Goal: Information Seeking & Learning: Check status

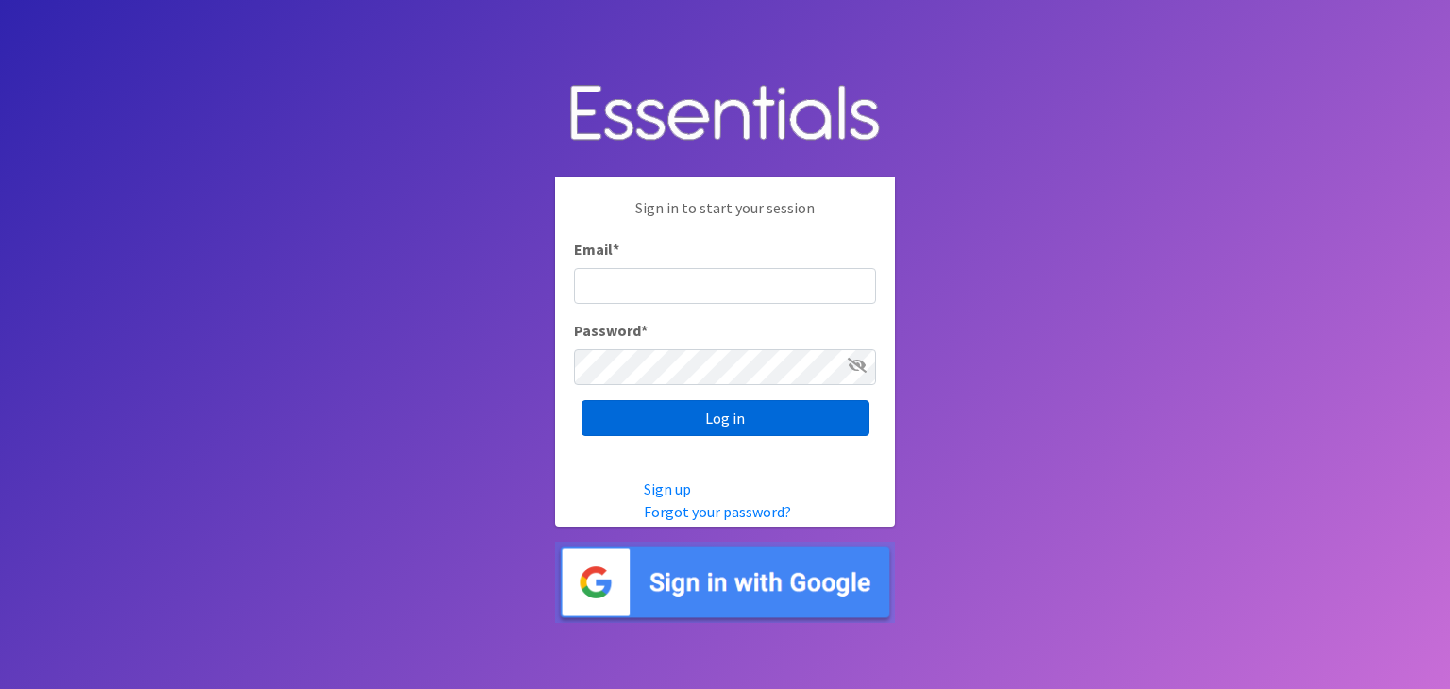
type input "anna@thelifehouseomaha.org"
click at [668, 414] on input "Log in" at bounding box center [726, 418] width 288 height 36
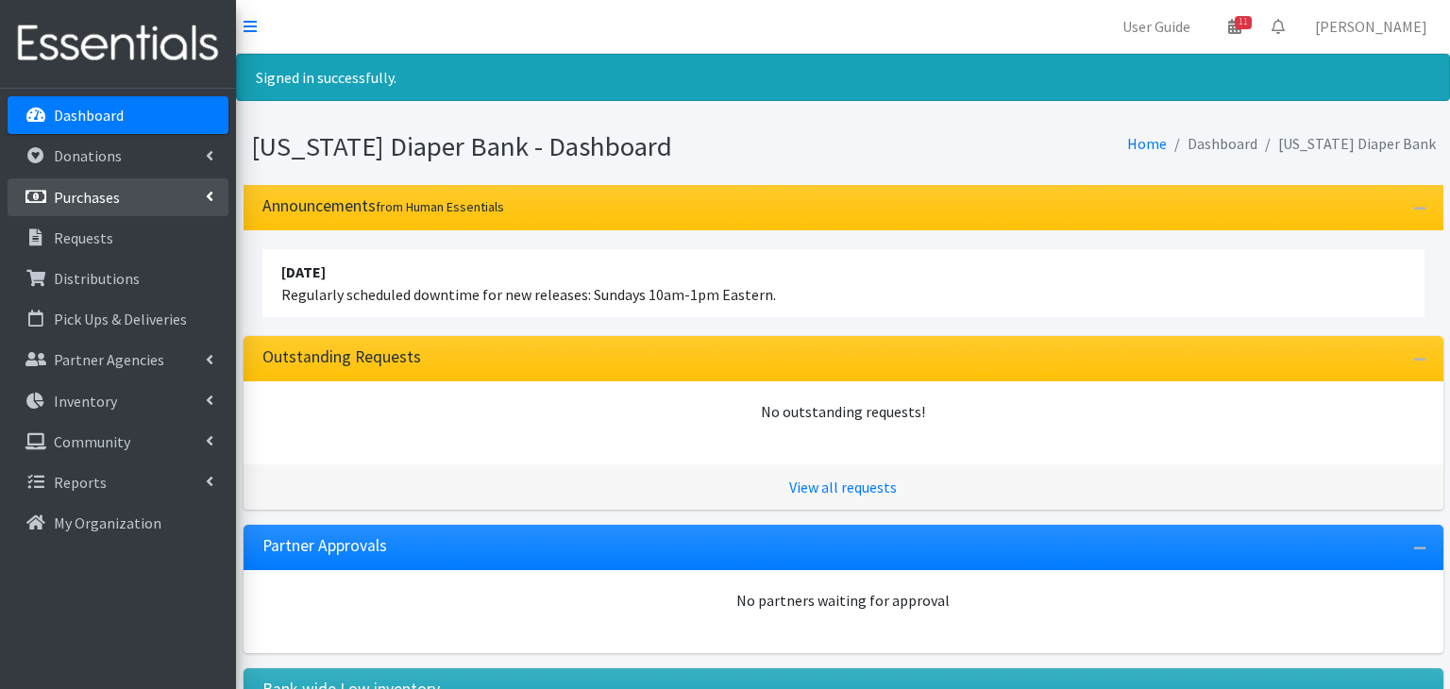
click at [77, 197] on p "Purchases" at bounding box center [87, 197] width 66 height 19
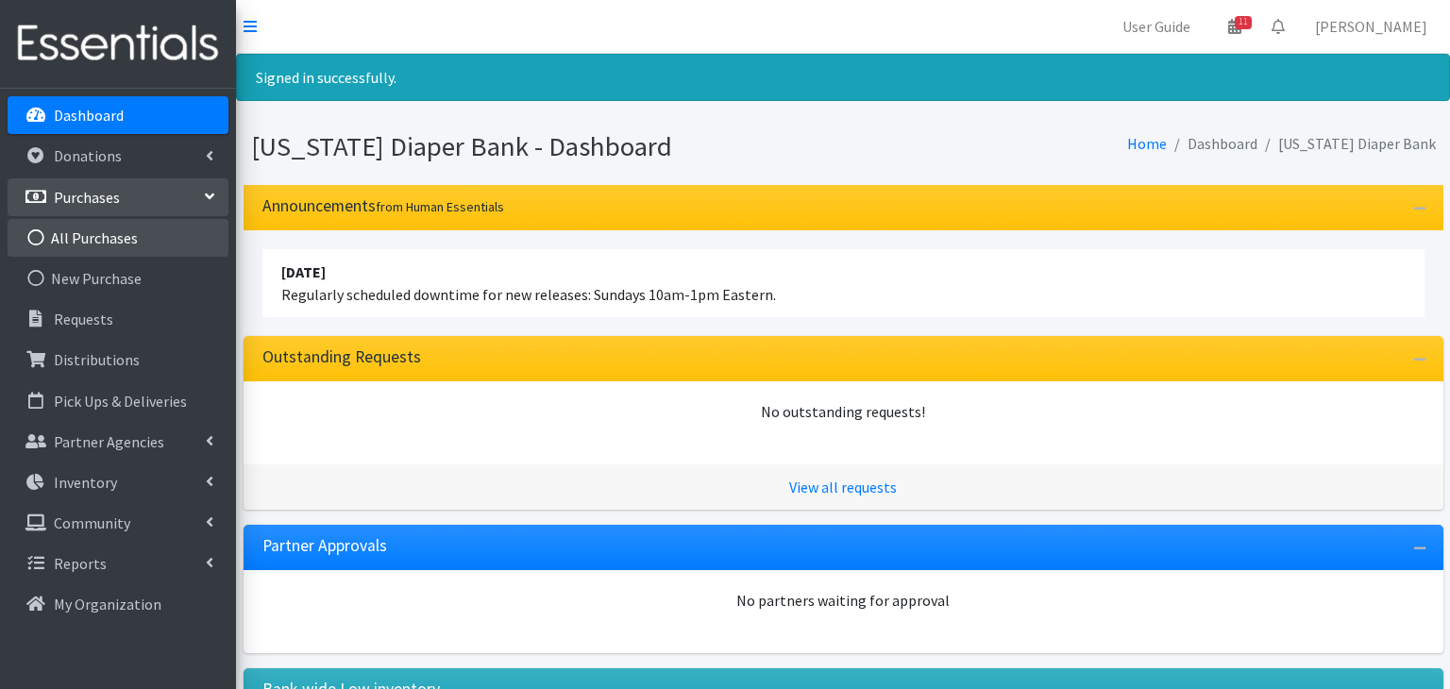
click at [91, 245] on link "All Purchases" at bounding box center [118, 238] width 221 height 38
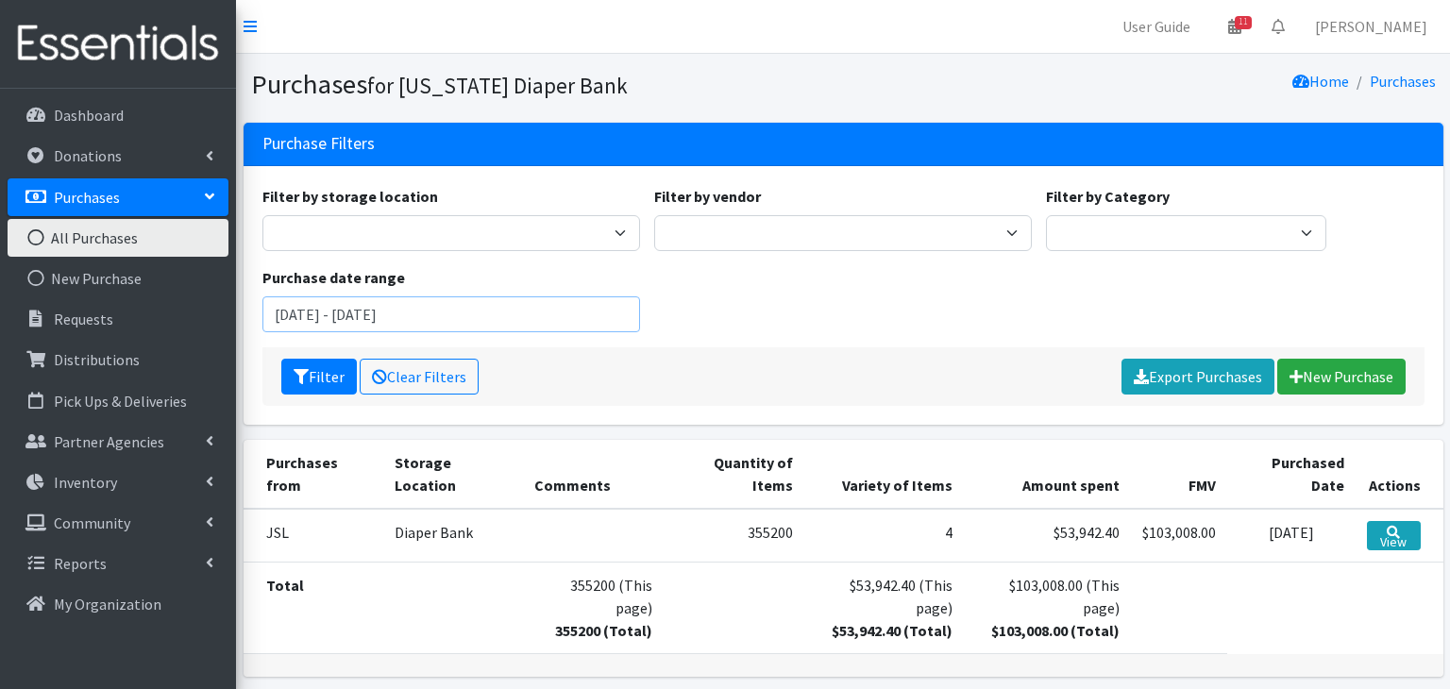
click at [372, 316] on input "July 3, 2025 - October 3, 2025" at bounding box center [452, 315] width 378 height 36
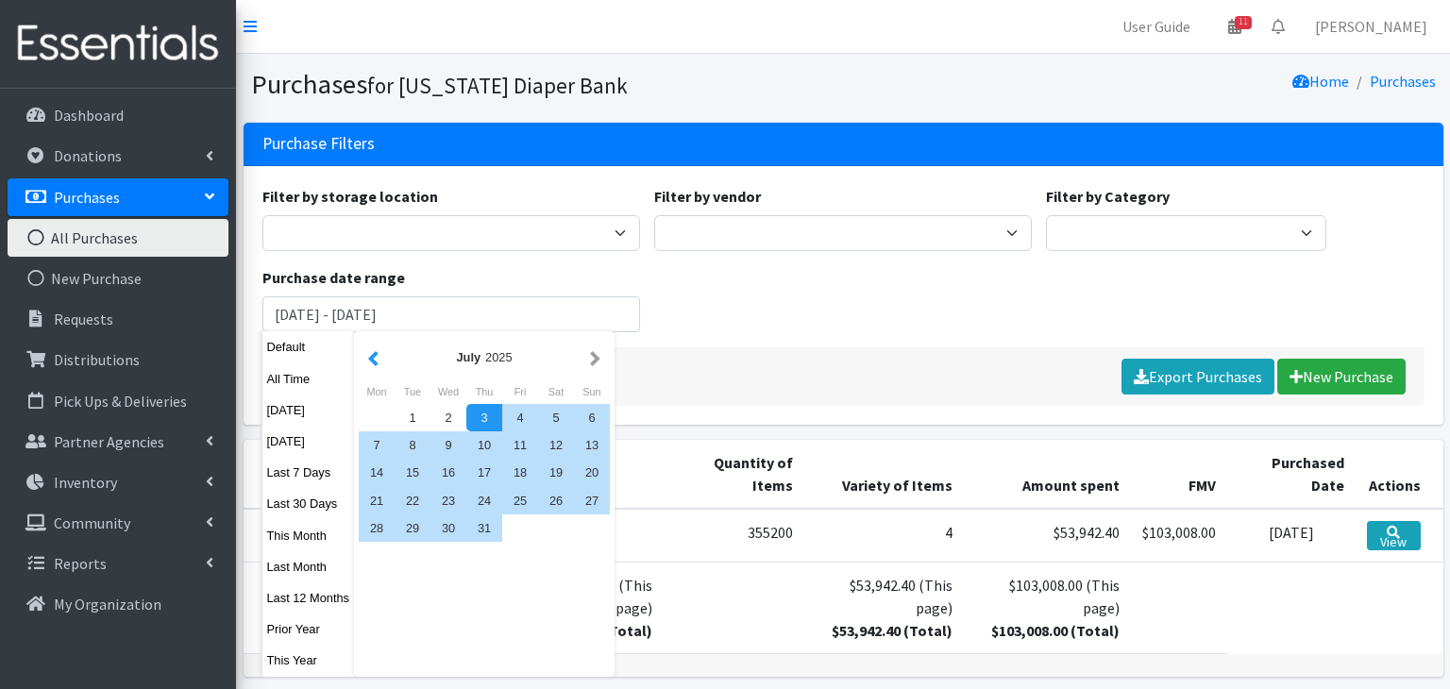
click at [367, 351] on button "button" at bounding box center [374, 358] width 20 height 24
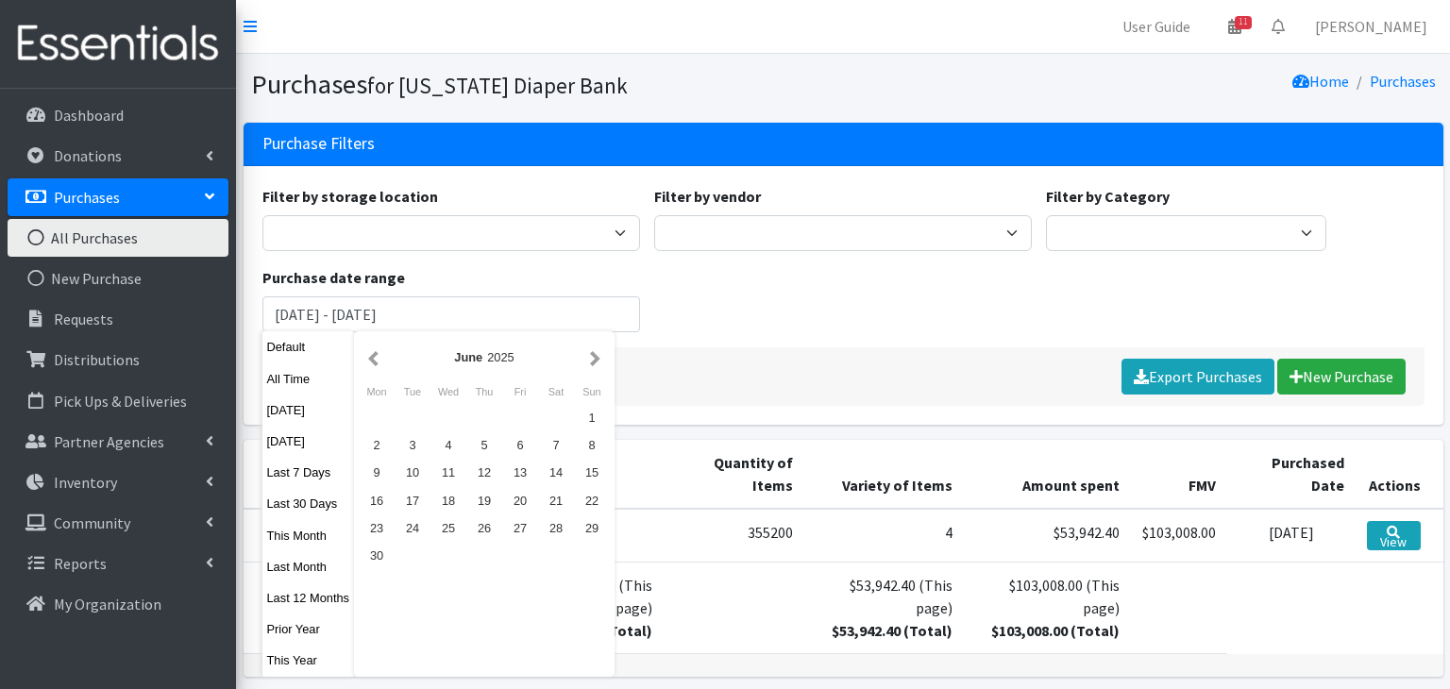
click at [367, 351] on button "button" at bounding box center [374, 358] width 20 height 24
click at [367, 362] on button "button" at bounding box center [374, 358] width 20 height 24
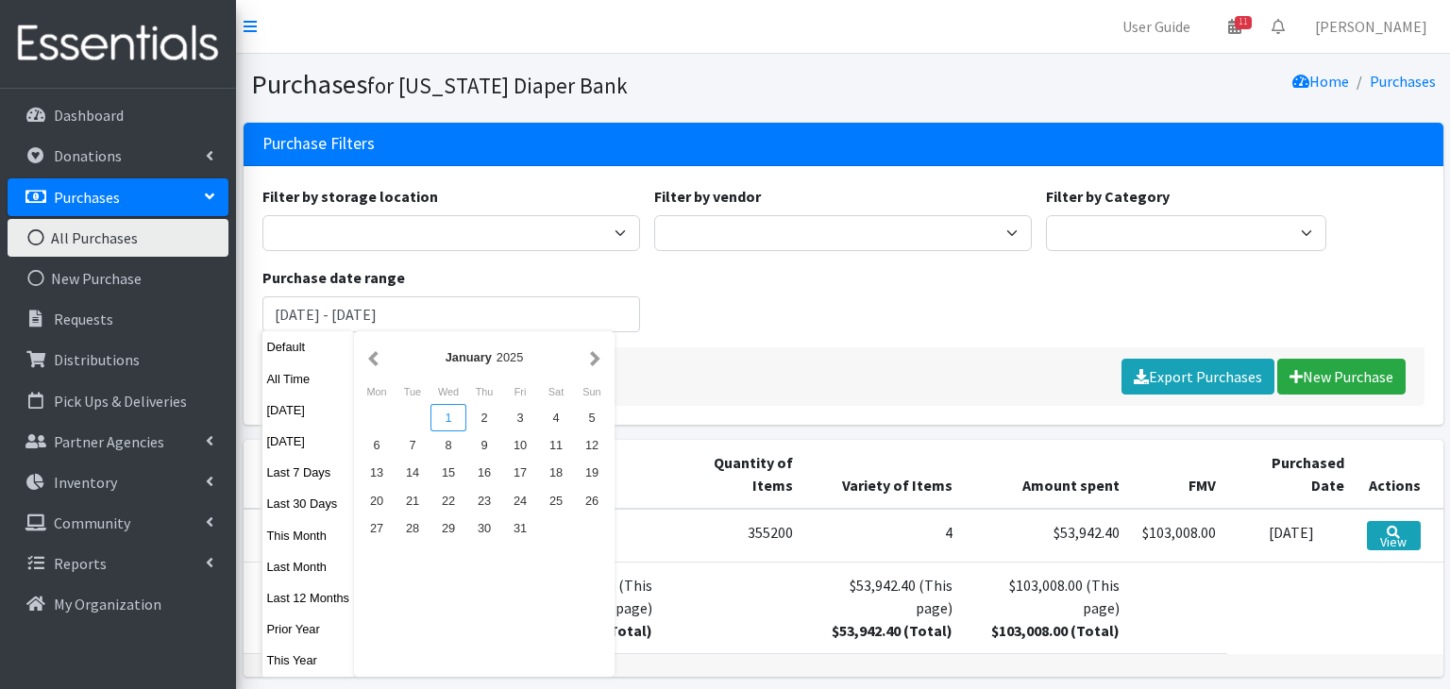
click at [452, 413] on div "1" at bounding box center [449, 417] width 36 height 27
click at [596, 348] on button "button" at bounding box center [595, 358] width 20 height 24
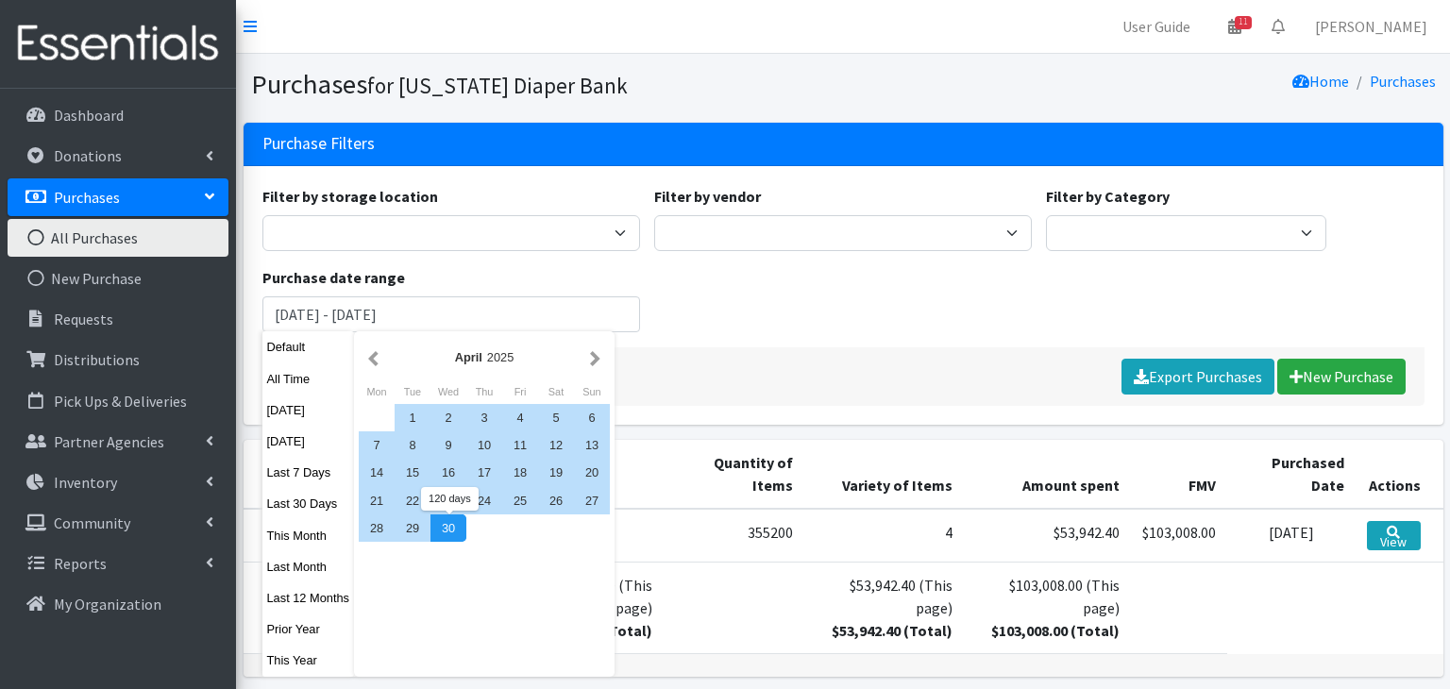
click at [454, 523] on div "30" at bounding box center [449, 528] width 36 height 27
type input "January 1, 2025 - April 30, 2025"
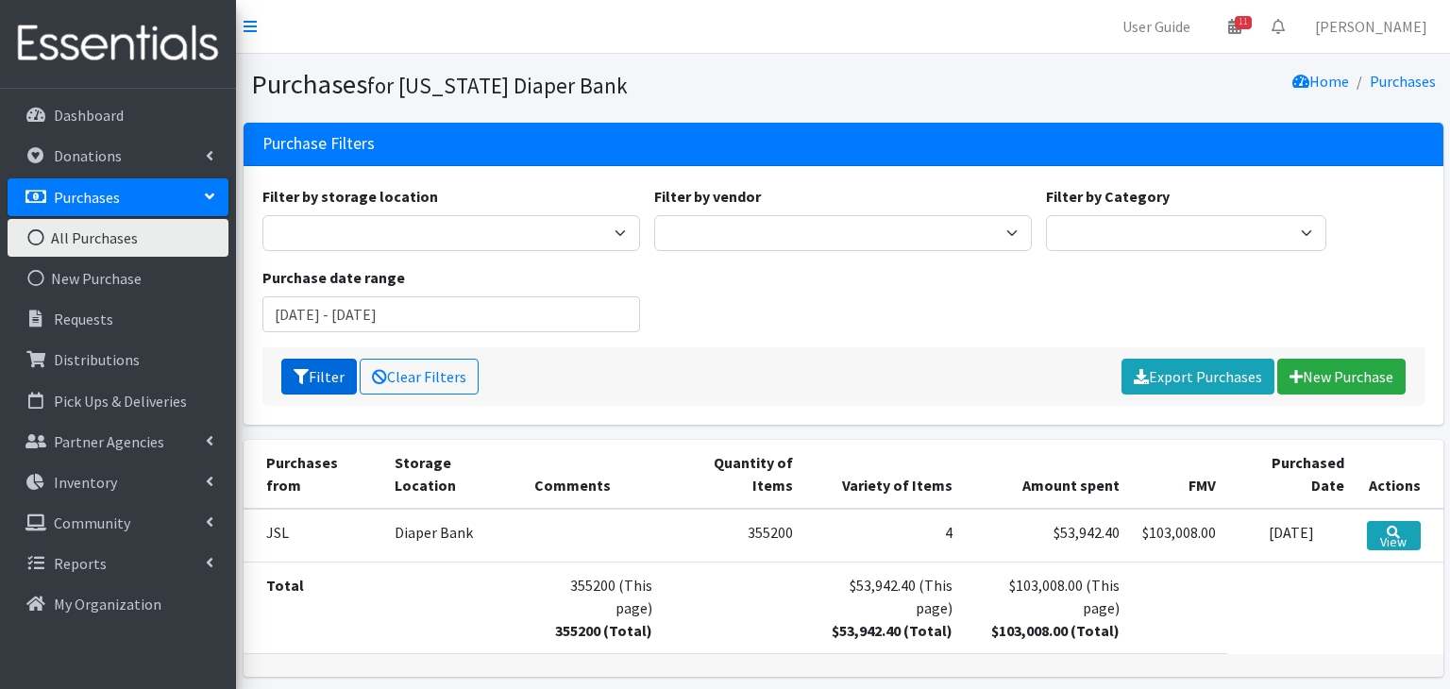
click at [347, 373] on button "Filter" at bounding box center [319, 377] width 76 height 36
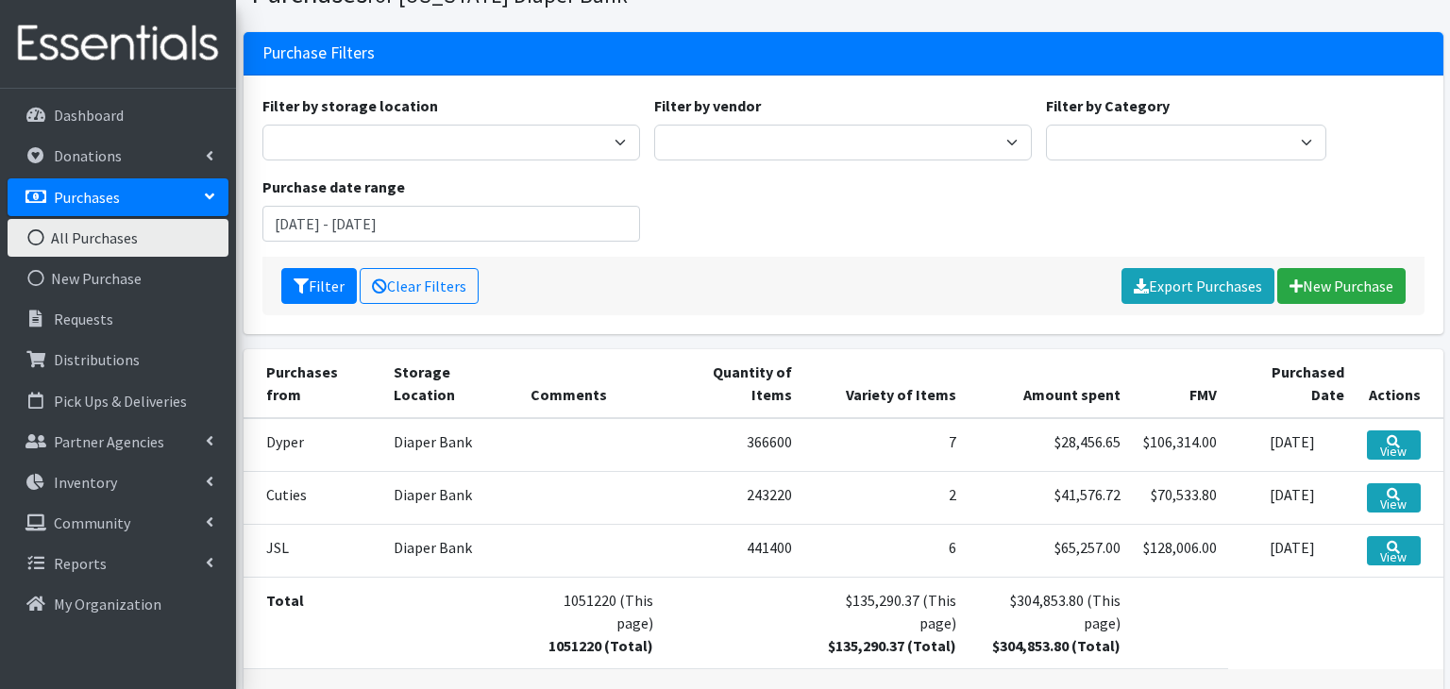
scroll to position [177, 0]
